Goal: Task Accomplishment & Management: Complete application form

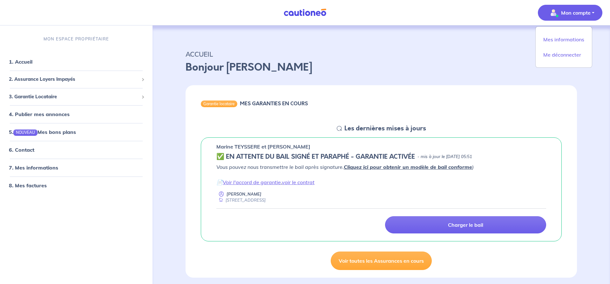
drag, startPoint x: 446, startPoint y: 223, endPoint x: 270, endPoint y: 187, distance: 179.9
click at [327, 213] on div "Charger le bail" at bounding box center [381, 220] width 330 height 25
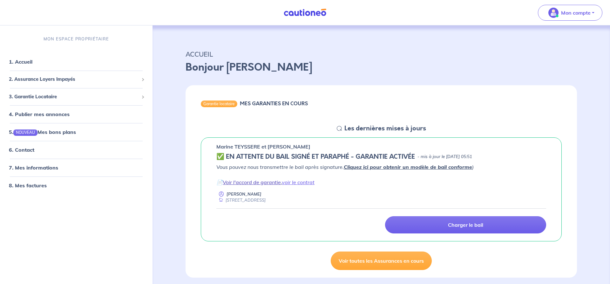
click at [252, 182] on link "Voir l'accord de garantie" at bounding box center [252, 182] width 58 height 6
click at [304, 183] on link "voir le contrat" at bounding box center [298, 182] width 33 height 6
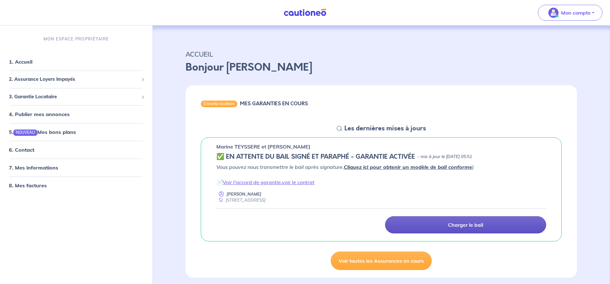
click at [466, 226] on p "Charger le bail" at bounding box center [465, 224] width 35 height 6
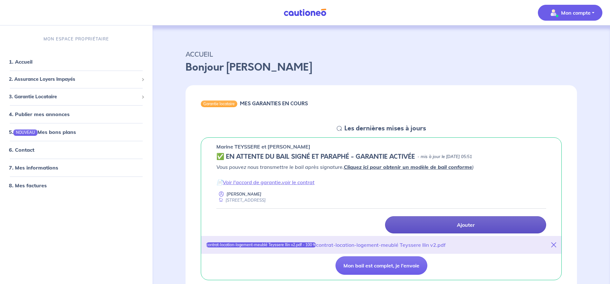
click at [581, 11] on p "Mon compte" at bounding box center [576, 13] width 30 height 8
click at [563, 53] on link "Me déconnecter" at bounding box center [563, 55] width 51 height 10
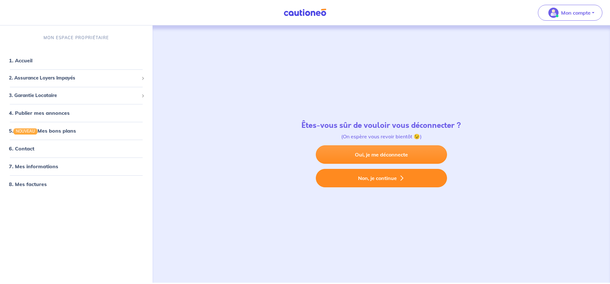
click at [384, 181] on button "Non, je continue" at bounding box center [381, 178] width 131 height 18
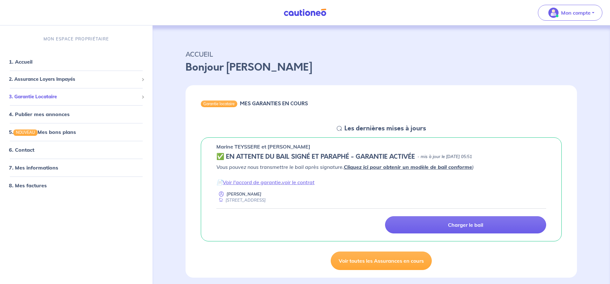
click at [142, 96] on span at bounding box center [142, 96] width 2 height 7
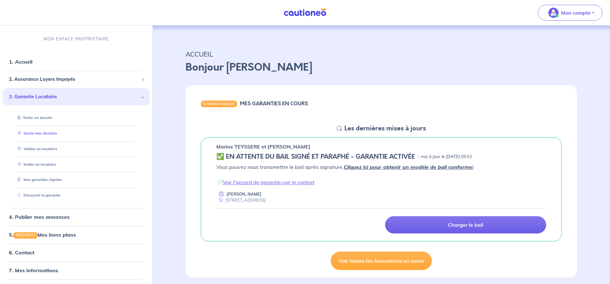
click at [52, 134] on link "Suivre mes dossiers" at bounding box center [36, 133] width 42 height 4
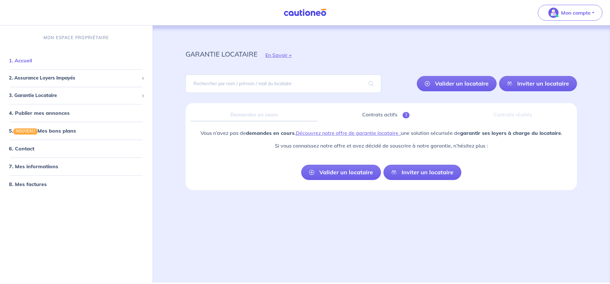
click at [25, 60] on link "1. Accueil" at bounding box center [20, 60] width 23 height 6
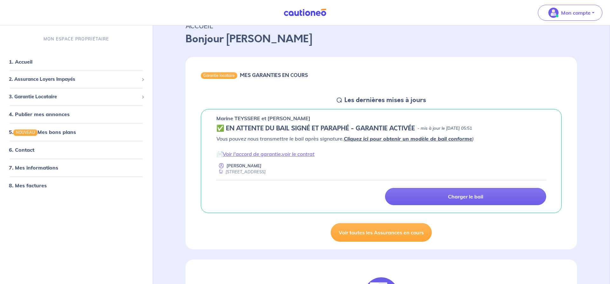
scroll to position [49, 0]
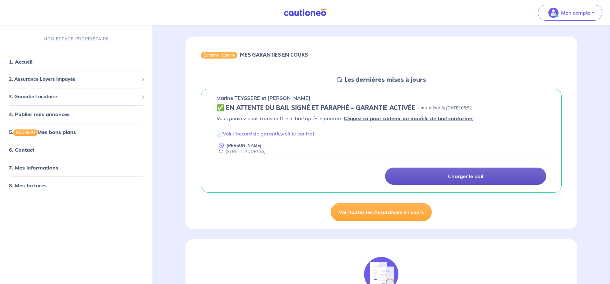
click at [458, 176] on p "Charger le bail" at bounding box center [465, 176] width 35 height 6
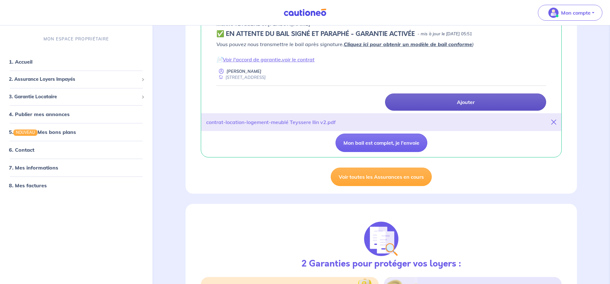
scroll to position [130, 0]
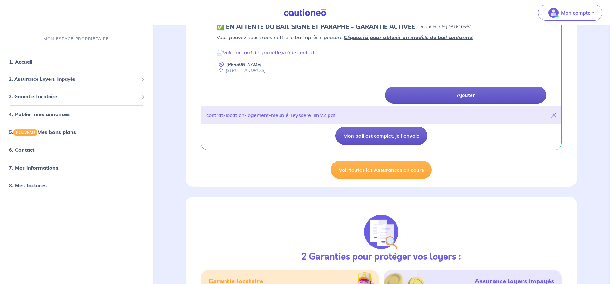
click at [385, 135] on button "Mon bail est complet, je l'envoie" at bounding box center [381, 135] width 92 height 18
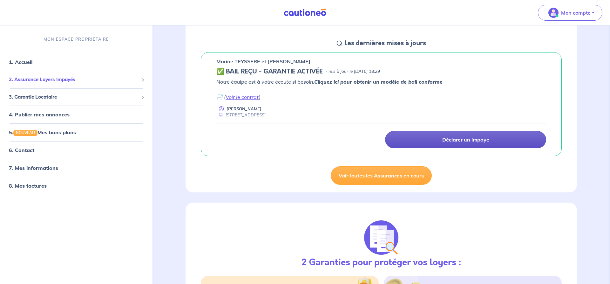
scroll to position [57, 0]
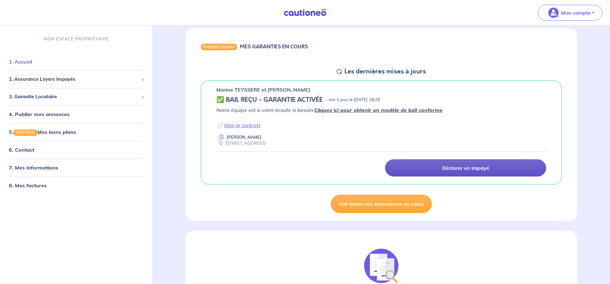
click at [26, 61] on link "1. Accueil" at bounding box center [20, 61] width 23 height 6
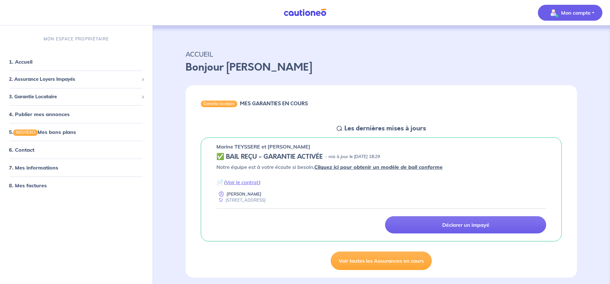
click at [584, 10] on p "Mon compte" at bounding box center [576, 13] width 30 height 8
click at [26, 150] on link "6. Contact" at bounding box center [21, 150] width 25 height 6
click at [593, 8] on button "Mon compte" at bounding box center [570, 13] width 64 height 16
click at [563, 53] on link "Me déconnecter" at bounding box center [563, 55] width 51 height 10
